Goal: Find specific page/section: Find specific page/section

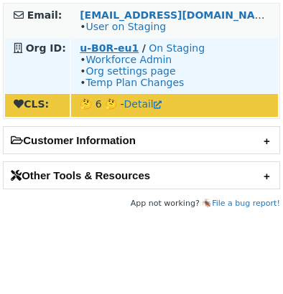
click at [123, 46] on strong "u-B0R-eu1" at bounding box center [109, 47] width 59 height 11
